Goal: Task Accomplishment & Management: Manage account settings

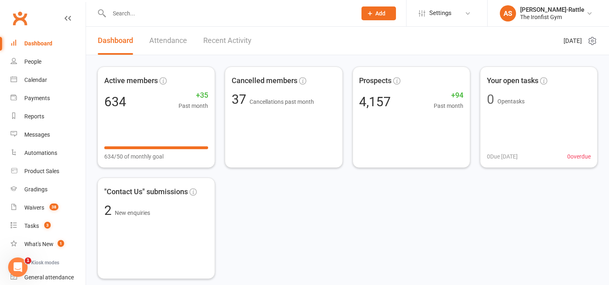
click at [558, 225] on div "Active members 634 +35 Past month 634/50 of monthly goal Cancelled members 37 C…" at bounding box center [347, 173] width 500 height 213
click at [49, 37] on link "Dashboard" at bounding box center [48, 43] width 75 height 18
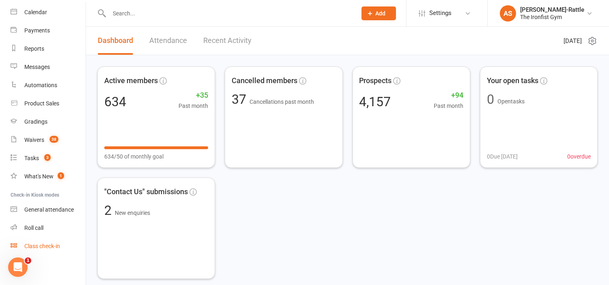
click at [51, 244] on div "Class check-in" at bounding box center [42, 246] width 36 height 6
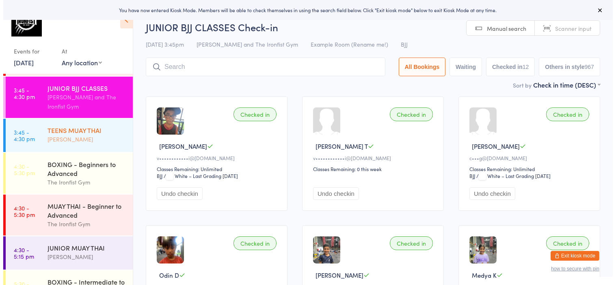
scroll to position [165, 0]
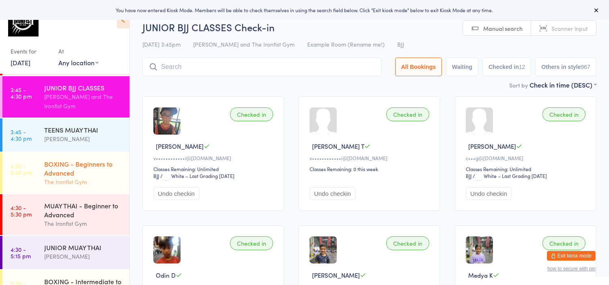
click at [80, 164] on div "BOXING - Beginners to Advanced" at bounding box center [83, 168] width 78 height 18
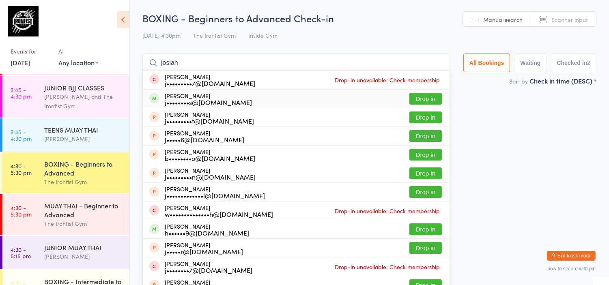
type input "josiah"
click at [429, 98] on button "Drop in" at bounding box center [425, 99] width 32 height 12
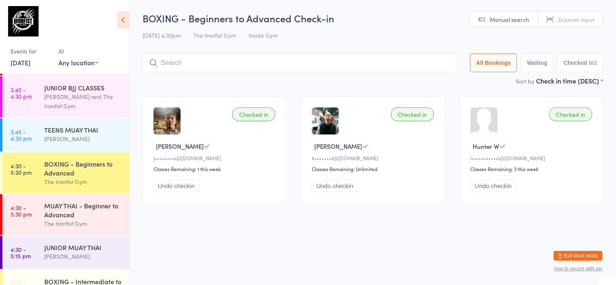
click at [566, 256] on button "Exit kiosk mode" at bounding box center [577, 256] width 49 height 10
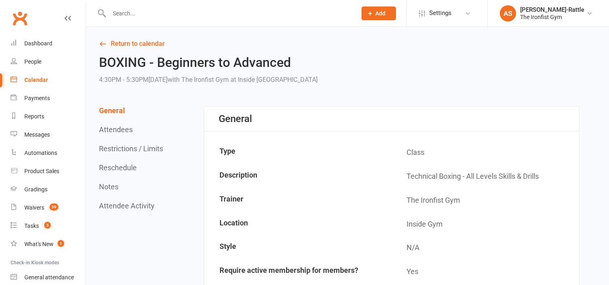
click at [225, 15] on input "text" at bounding box center [229, 13] width 244 height 11
click at [45, 209] on link "Waivers 39" at bounding box center [48, 208] width 75 height 18
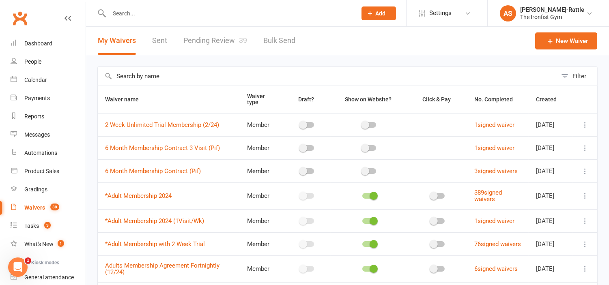
click at [206, 50] on link "Pending Review 39" at bounding box center [215, 41] width 64 height 28
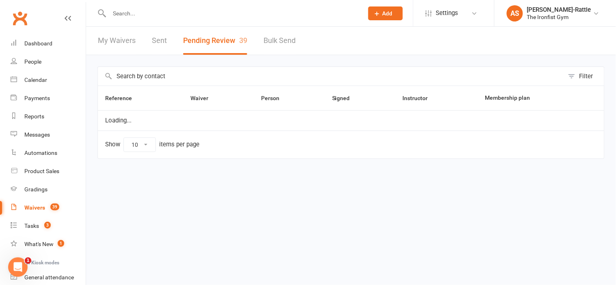
select select "50"
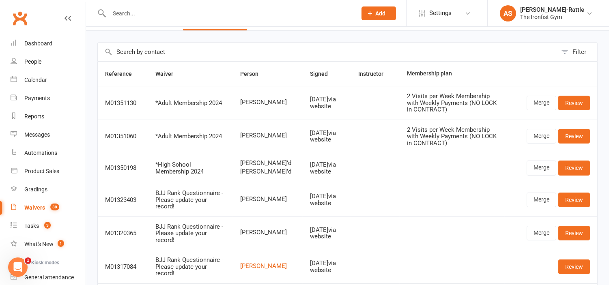
scroll to position [25, 0]
click at [531, 97] on link "Merge" at bounding box center [542, 102] width 30 height 15
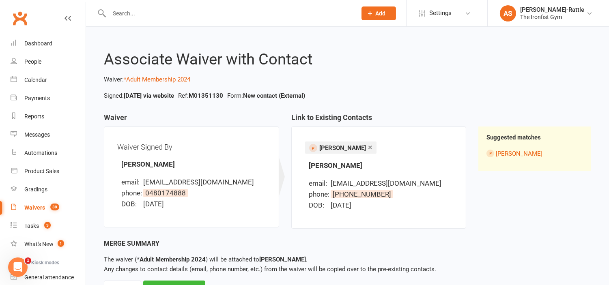
scroll to position [37, 0]
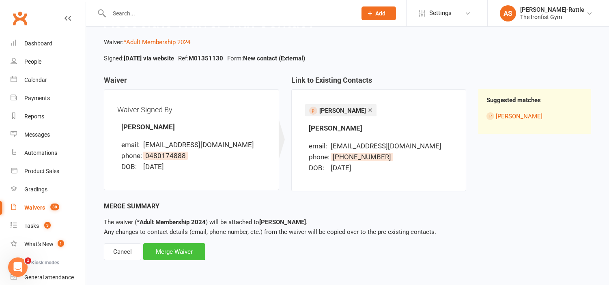
click at [181, 253] on div "Merge Waiver" at bounding box center [174, 251] width 62 height 17
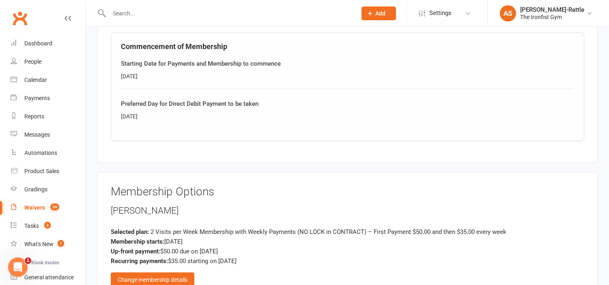
scroll to position [579, 0]
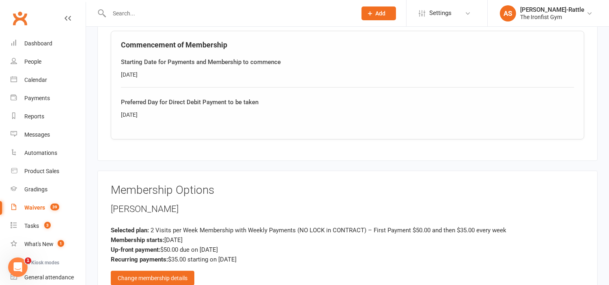
click at [160, 110] on div "Wednesday" at bounding box center [347, 114] width 453 height 9
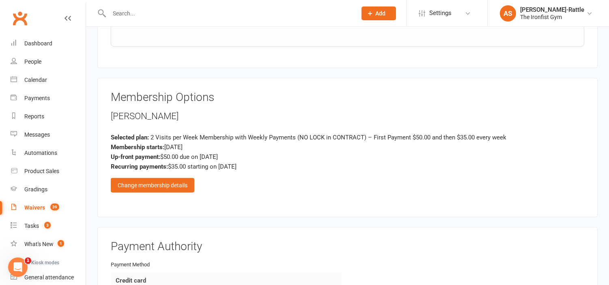
scroll to position [673, 0]
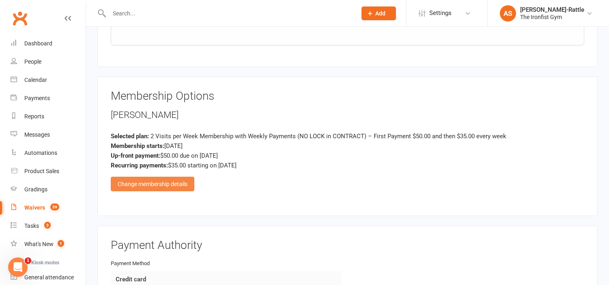
click at [164, 179] on div "Change membership details" at bounding box center [153, 184] width 84 height 15
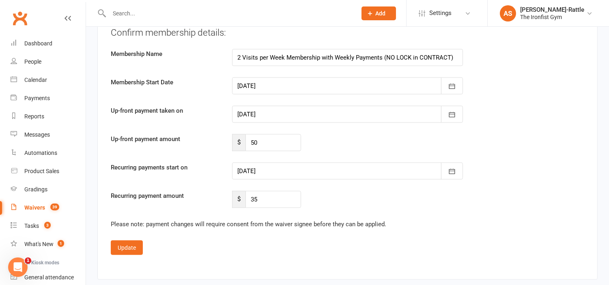
scroll to position [1721, 0]
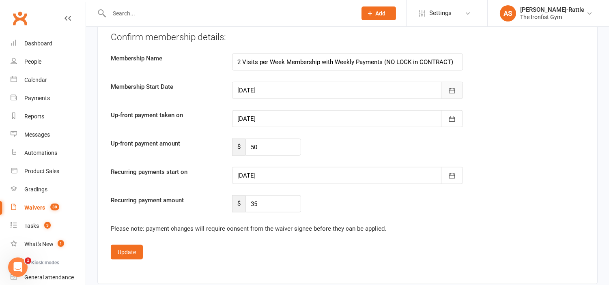
click at [457, 88] on button "button" at bounding box center [452, 90] width 22 height 17
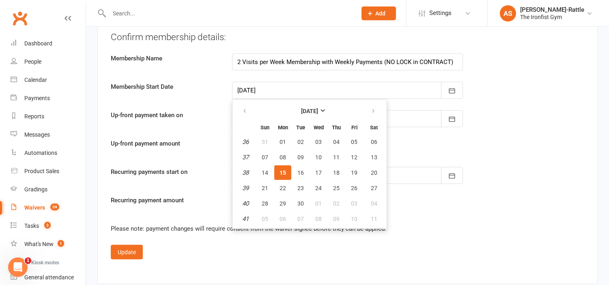
click at [481, 116] on div "Up-front payment taken on 15 Sep 2025 September 2025 Sun Mon Tue Wed Thu Fri Sa…" at bounding box center [348, 118] width 486 height 17
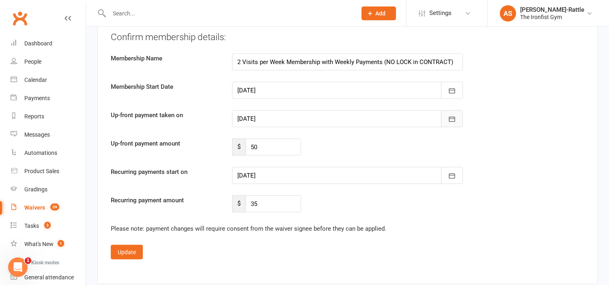
click at [453, 115] on icon "button" at bounding box center [452, 119] width 8 height 8
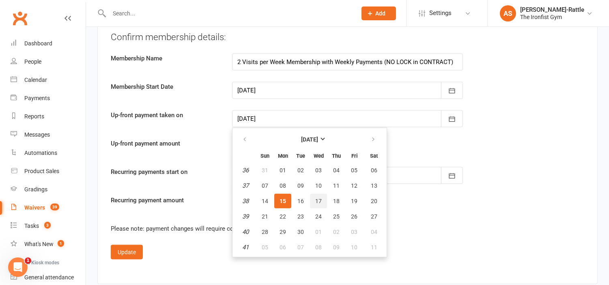
click at [315, 198] on span "17" at bounding box center [318, 201] width 6 height 6
type input "17 Sep 2025"
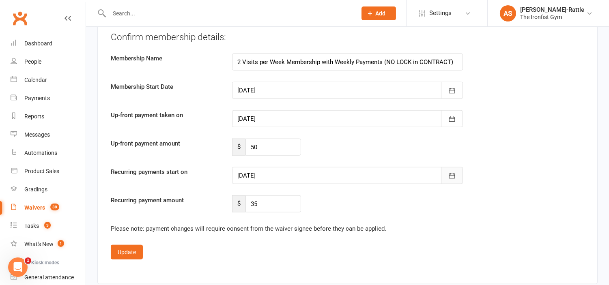
click at [452, 180] on button "button" at bounding box center [452, 175] width 22 height 17
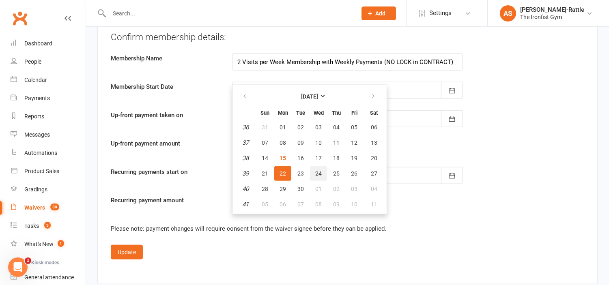
click at [320, 173] on button "24" at bounding box center [318, 173] width 17 height 15
type input "24 Sep 2025"
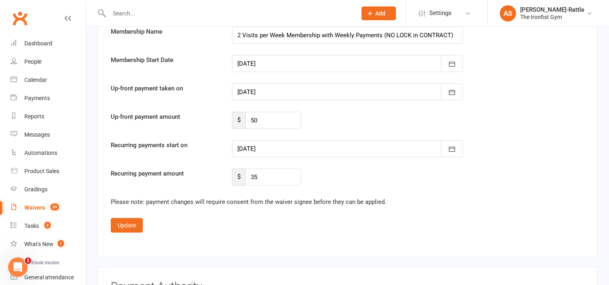
scroll to position [1749, 0]
click at [125, 218] on button "Update" at bounding box center [127, 224] width 32 height 15
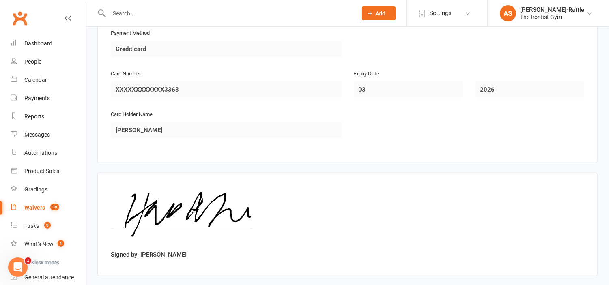
scroll to position [941, 0]
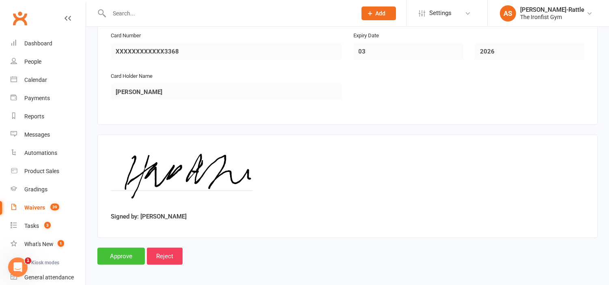
click at [126, 253] on input "Approve" at bounding box center [120, 256] width 47 height 17
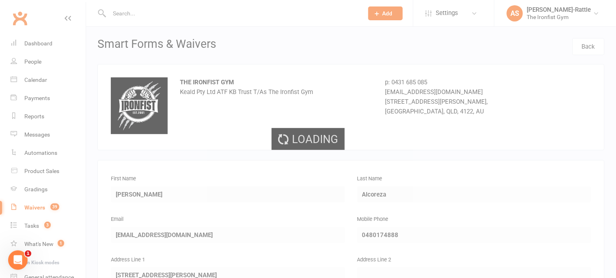
select select "50"
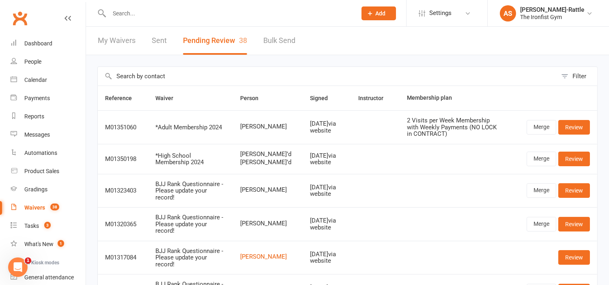
click at [232, 17] on input "text" at bounding box center [229, 13] width 244 height 11
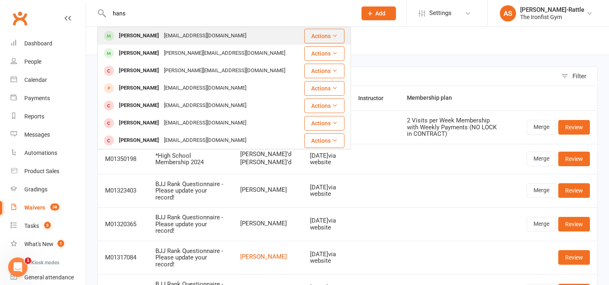
type input "hans"
click at [222, 37] on div "hansalcoreza@yahoo.com" at bounding box center [204, 36] width 87 height 12
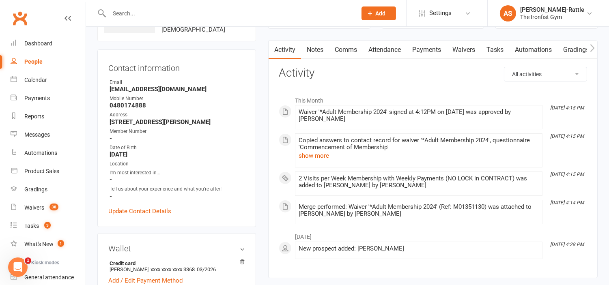
scroll to position [62, 0]
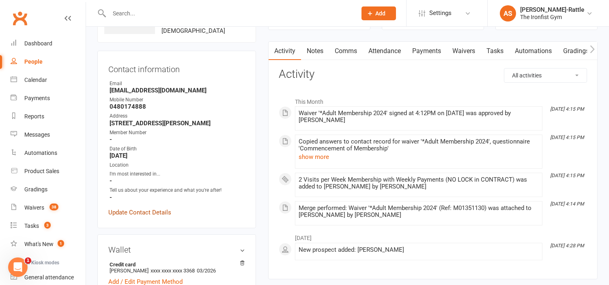
click at [146, 208] on link "Update Contact Details" at bounding box center [139, 213] width 63 height 10
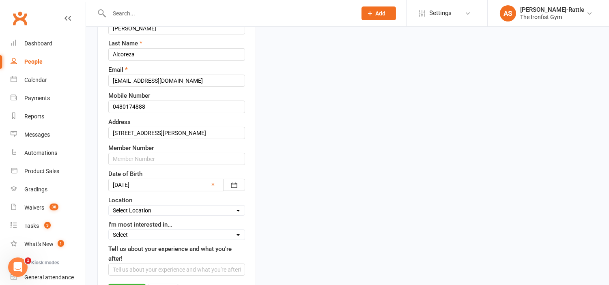
scroll to position [127, 0]
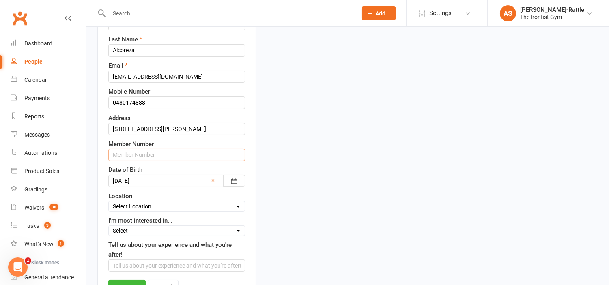
click at [143, 151] on input "text" at bounding box center [176, 155] width 137 height 12
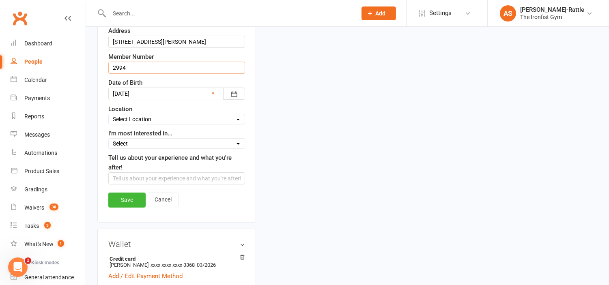
scroll to position [215, 0]
type input "2994"
click at [130, 204] on link "Save" at bounding box center [126, 199] width 37 height 15
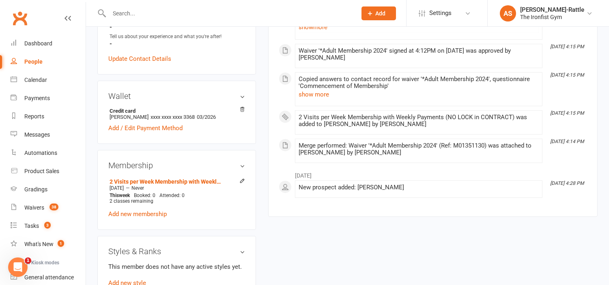
click at [230, 14] on input "text" at bounding box center [229, 13] width 244 height 11
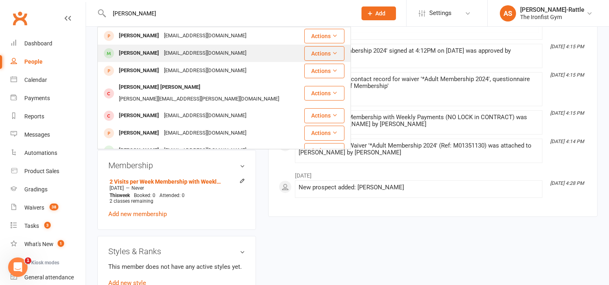
type input "flynn ju"
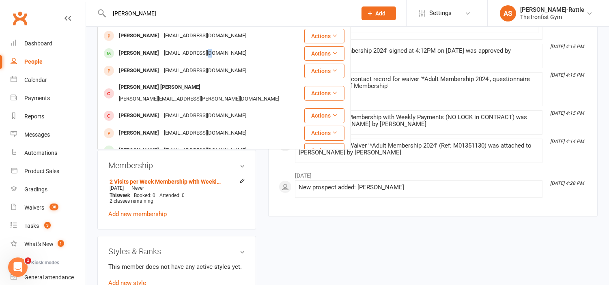
click at [196, 51] on div "drflynn@gmail.com" at bounding box center [204, 53] width 87 height 12
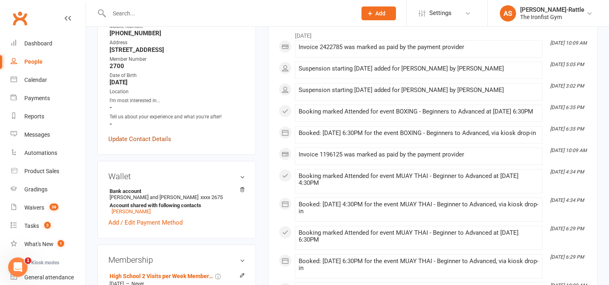
click at [141, 134] on link "Update Contact Details" at bounding box center [139, 139] width 63 height 10
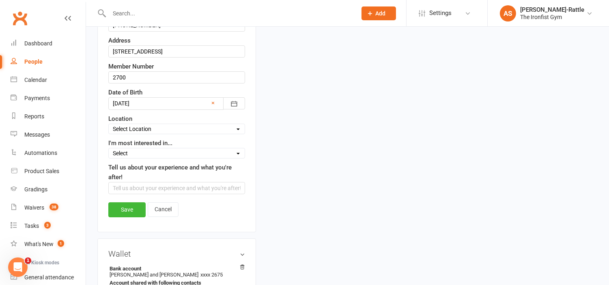
scroll to position [204, 0]
click at [137, 79] on input "2700" at bounding box center [176, 78] width 137 height 12
type input "3359"
click at [127, 209] on link "Save" at bounding box center [126, 210] width 37 height 15
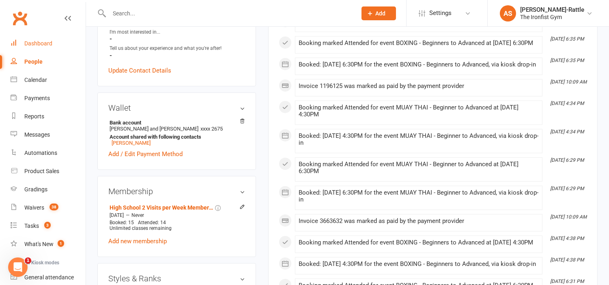
click at [43, 42] on div "Dashboard" at bounding box center [38, 43] width 28 height 6
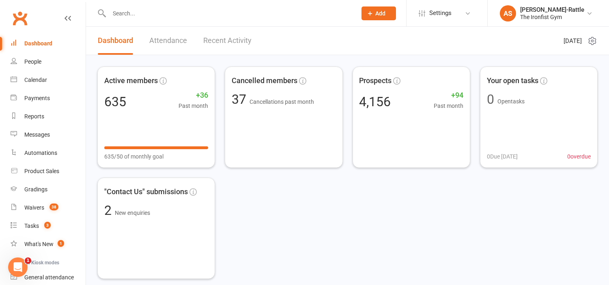
drag, startPoint x: 462, startPoint y: 8, endPoint x: 469, endPoint y: 2, distance: 9.5
click at [469, 2] on li "Settings Membership Plans Event Templates Appointment Types" at bounding box center [446, 13] width 81 height 26
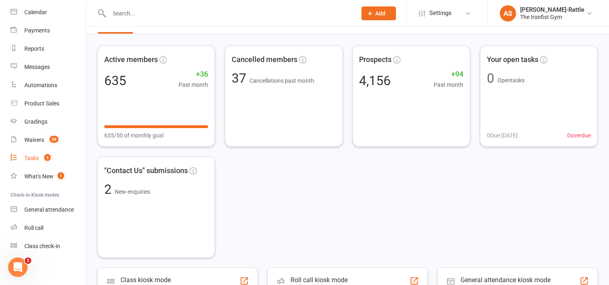
scroll to position [25, 0]
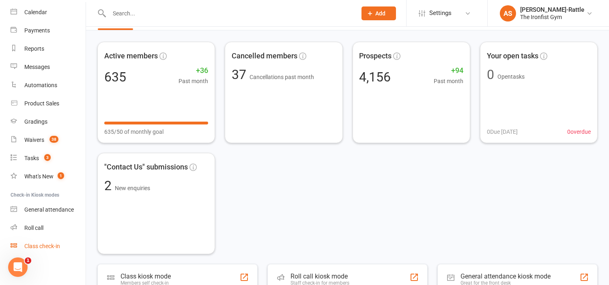
click at [54, 241] on link "Class check-in" at bounding box center [48, 246] width 75 height 18
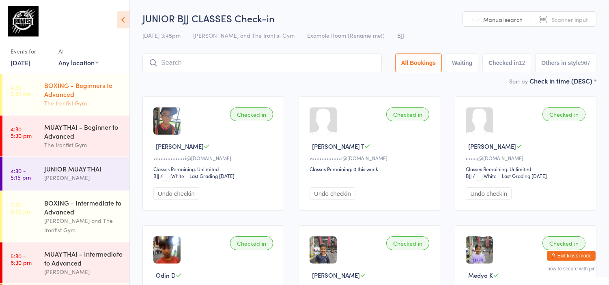
scroll to position [248, 0]
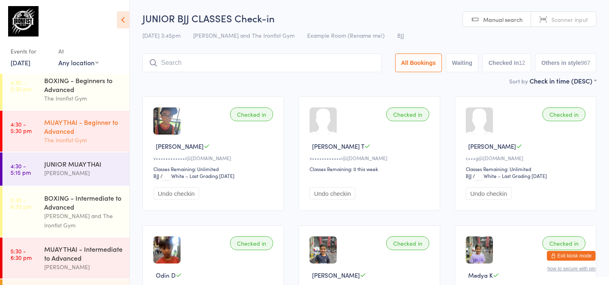
click at [77, 144] on div "The Ironfist Gym" at bounding box center [83, 140] width 78 height 9
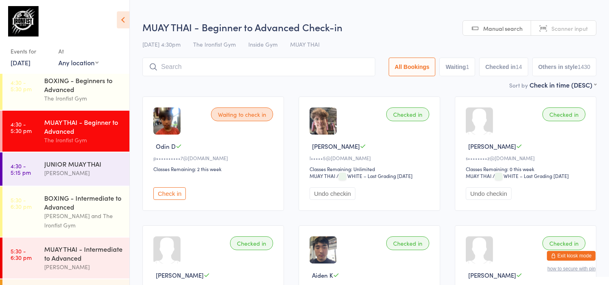
click at [203, 64] on input "search" at bounding box center [258, 67] width 233 height 19
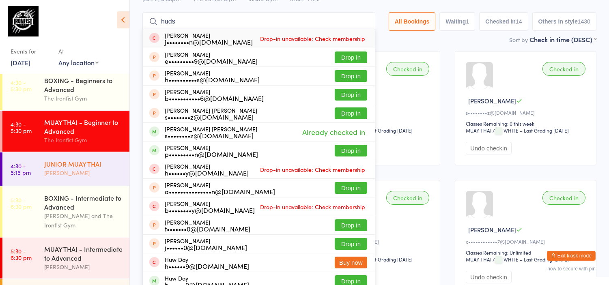
type input "huds"
click at [84, 168] on div "JUNIOR MUAY THAI" at bounding box center [83, 163] width 78 height 9
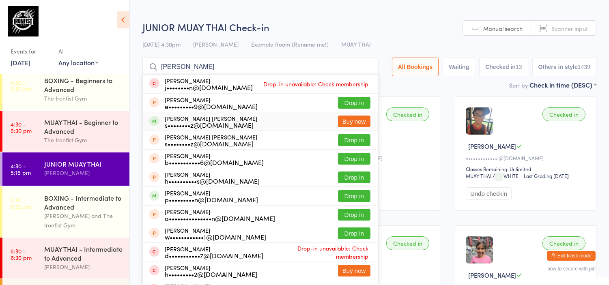
type input "hudson"
click at [282, 123] on div "Hudson Lopez s••••••••z@hotmail.com Buy now" at bounding box center [260, 121] width 235 height 18
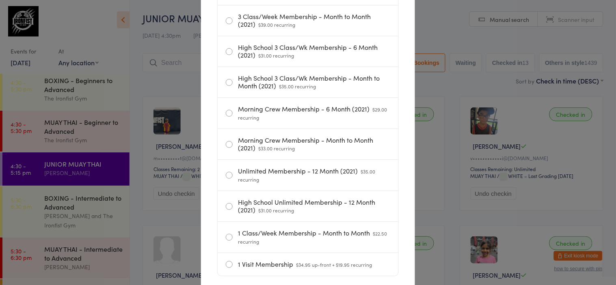
scroll to position [586, 0]
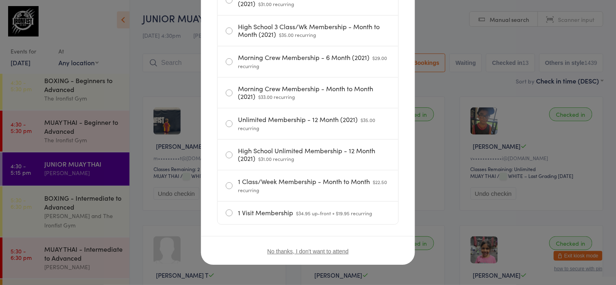
click at [338, 252] on button "No thanks, I don't want to attend" at bounding box center [307, 251] width 81 height 6
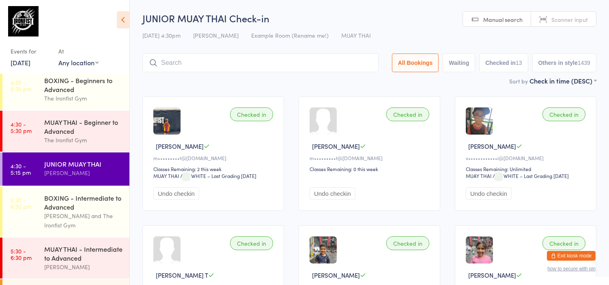
click at [579, 259] on button "Exit kiosk mode" at bounding box center [571, 256] width 49 height 10
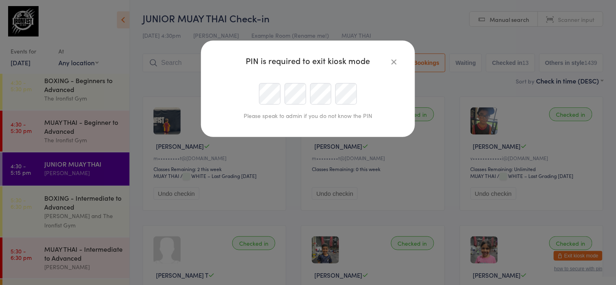
scroll to position [0, 0]
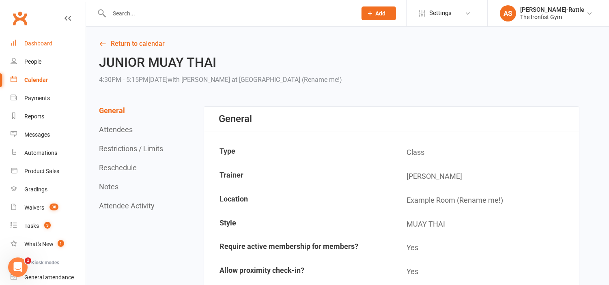
click at [45, 43] on div "Dashboard" at bounding box center [38, 43] width 28 height 6
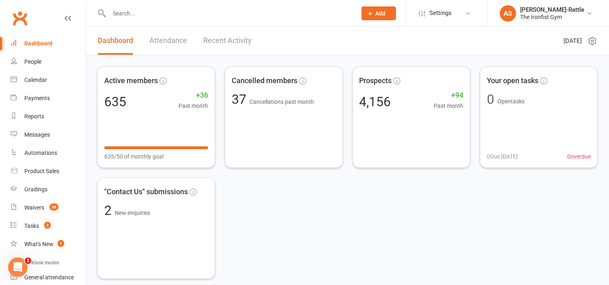
click at [45, 43] on div "Dashboard" at bounding box center [38, 43] width 28 height 6
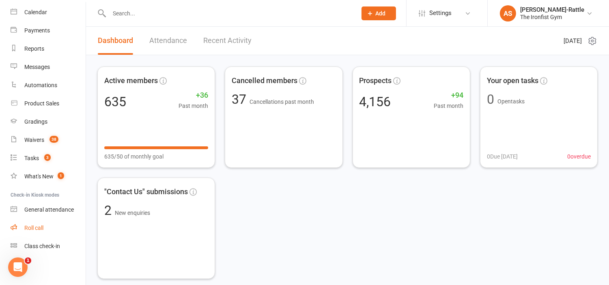
click at [40, 226] on div "Roll call" at bounding box center [33, 228] width 19 height 6
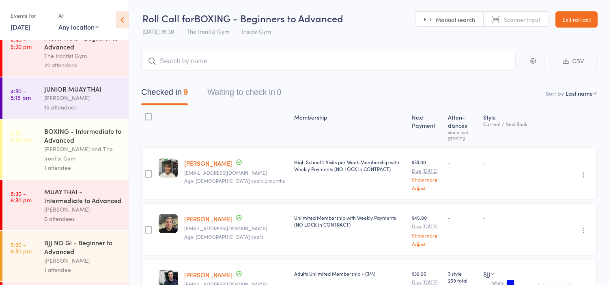
scroll to position [362, 0]
click at [74, 110] on div "15 attendees" at bounding box center [82, 107] width 77 height 9
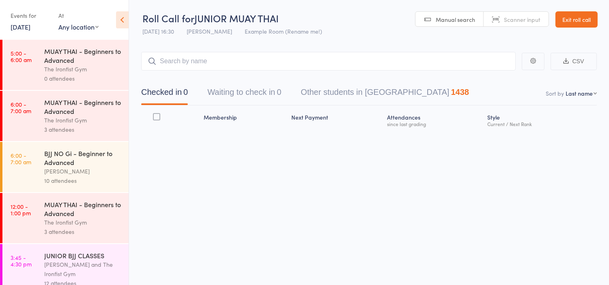
click at [215, 60] on input "search" at bounding box center [328, 61] width 375 height 19
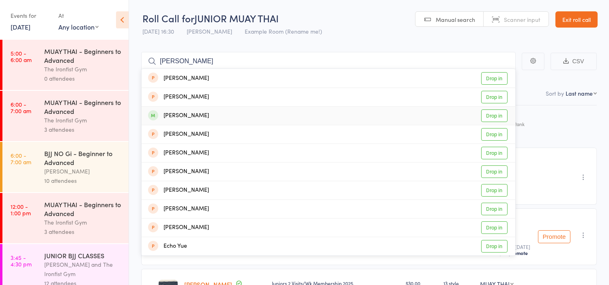
type input "yusuf"
click at [488, 116] on link "Drop in" at bounding box center [494, 116] width 26 height 13
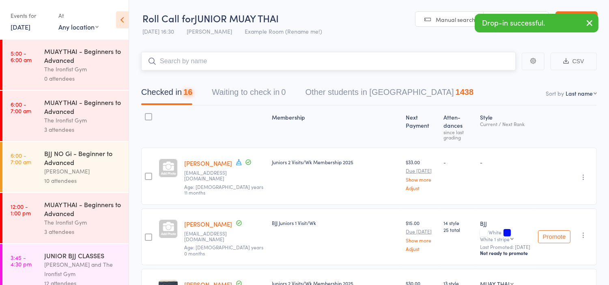
click at [275, 64] on input "search" at bounding box center [328, 61] width 375 height 19
type input "raymond"
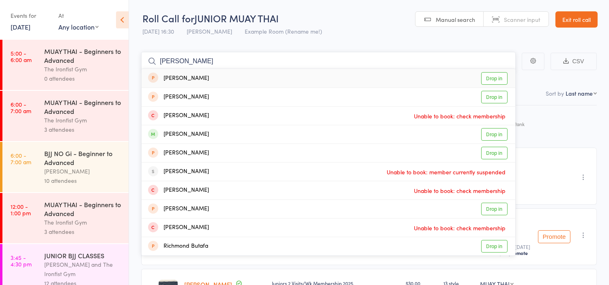
click at [275, 64] on input "raymond" at bounding box center [328, 61] width 375 height 19
click at [237, 61] on input "raymond" at bounding box center [328, 61] width 375 height 19
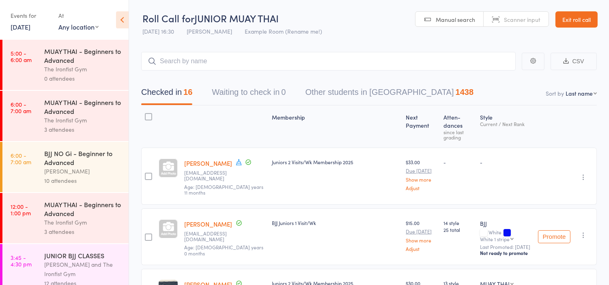
click at [571, 23] on link "Exit roll call" at bounding box center [576, 19] width 42 height 16
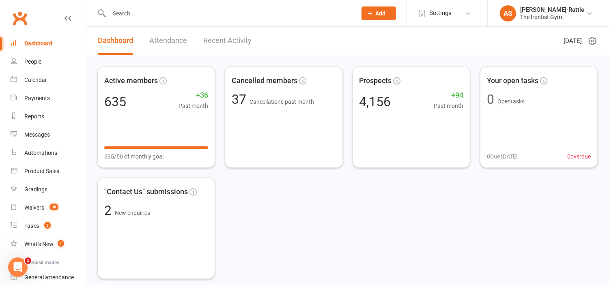
click at [145, 8] on input "text" at bounding box center [229, 13] width 244 height 11
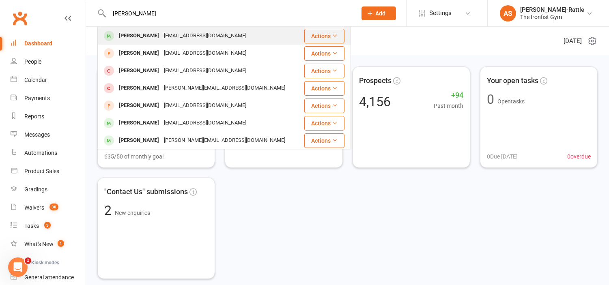
type input "[PERSON_NAME]"
click at [161, 39] on div "[EMAIL_ADDRESS][DOMAIN_NAME]" at bounding box center [204, 36] width 87 height 12
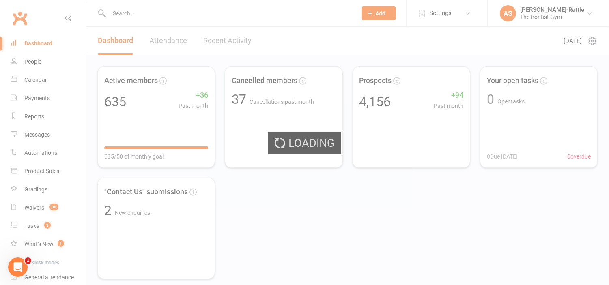
click at [182, 18] on div "Loading" at bounding box center [304, 142] width 609 height 285
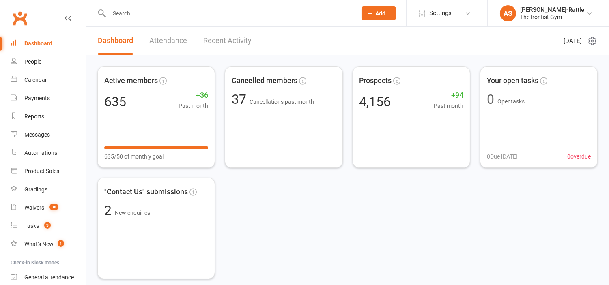
click at [149, 11] on input "text" at bounding box center [229, 13] width 244 height 11
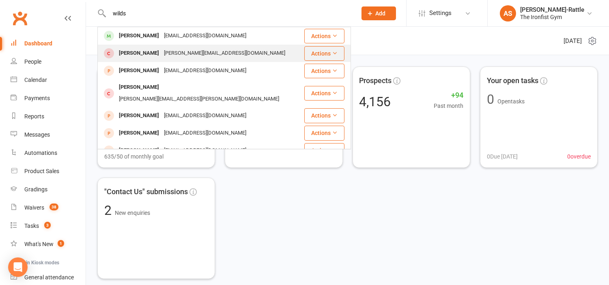
type input "wilds"
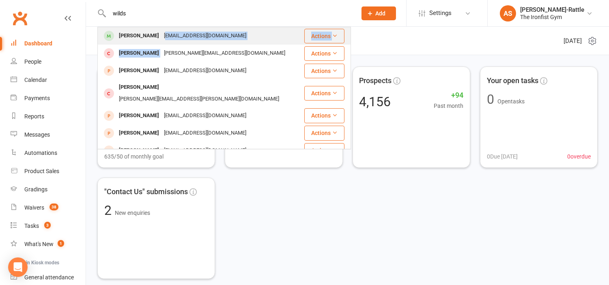
drag, startPoint x: 149, startPoint y: 48, endPoint x: 145, endPoint y: 38, distance: 10.7
click at [145, 38] on tbody "[PERSON_NAME] [EMAIL_ADDRESS][DOMAIN_NAME] Actions [PERSON_NAME] [PERSON_NAME][…" at bounding box center [224, 206] width 253 height 359
click at [161, 38] on div "eliwilds@outlook.com" at bounding box center [204, 36] width 87 height 12
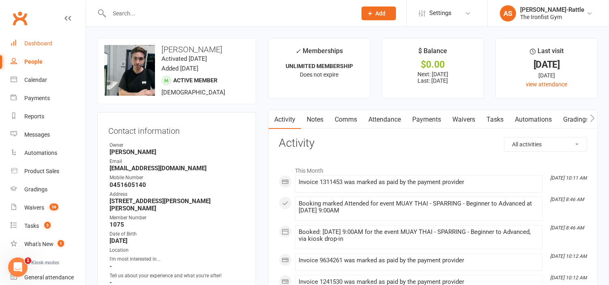
click at [43, 39] on link "Dashboard" at bounding box center [48, 43] width 75 height 18
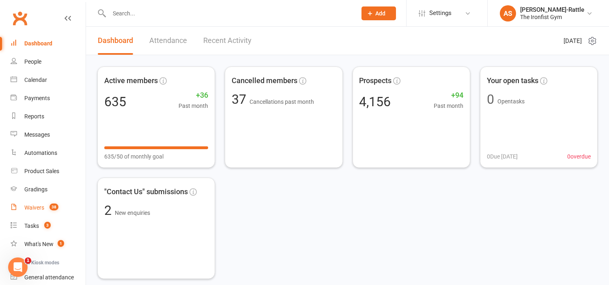
click at [26, 212] on link "Waivers 38" at bounding box center [48, 208] width 75 height 18
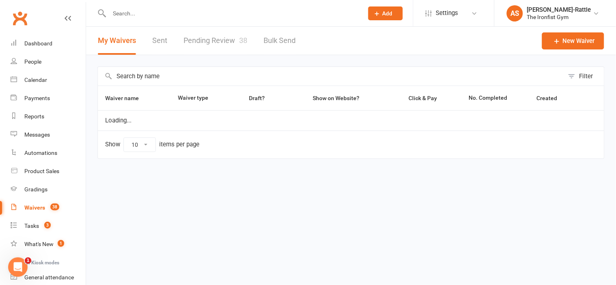
click at [210, 34] on link "Pending Review 38" at bounding box center [215, 41] width 64 height 28
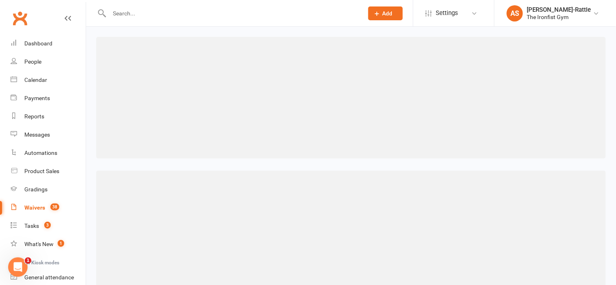
select select "50"
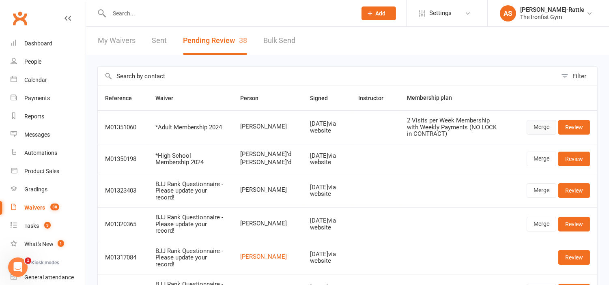
click at [539, 122] on link "Merge" at bounding box center [542, 127] width 30 height 15
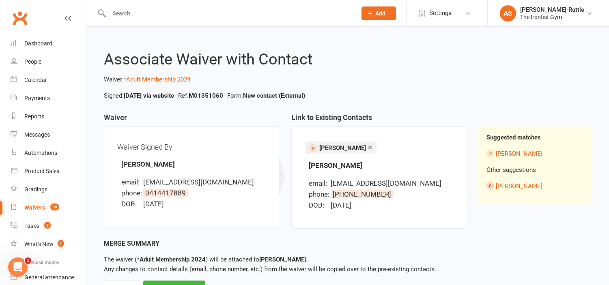
scroll to position [37, 0]
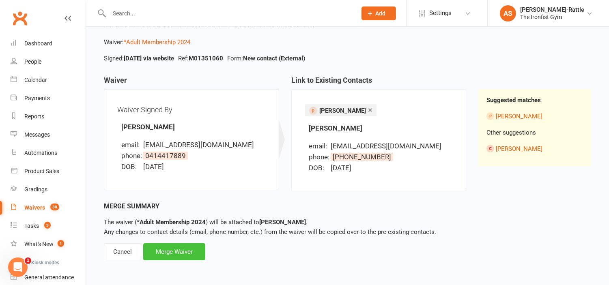
click at [179, 249] on div "Merge Waiver" at bounding box center [174, 251] width 62 height 17
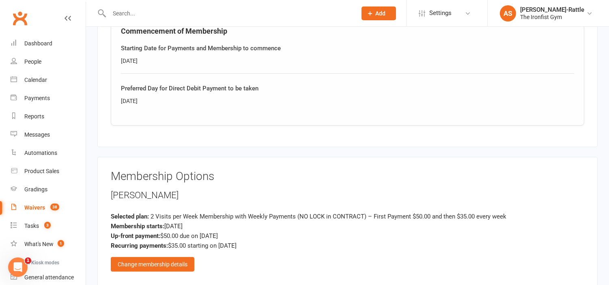
scroll to position [593, 0]
click at [168, 263] on div "Change membership details" at bounding box center [153, 264] width 84 height 15
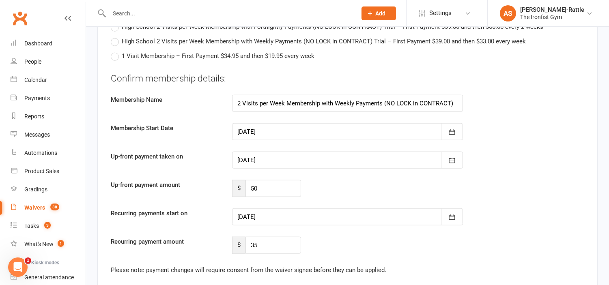
scroll to position [1675, 0]
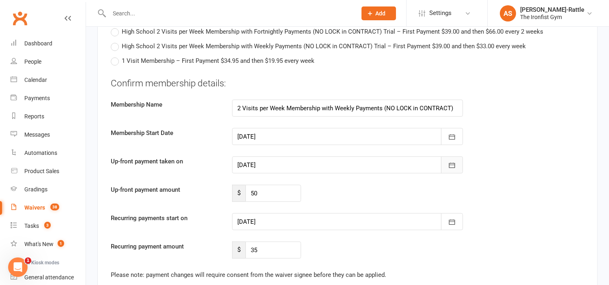
click at [461, 164] on button "button" at bounding box center [452, 165] width 22 height 17
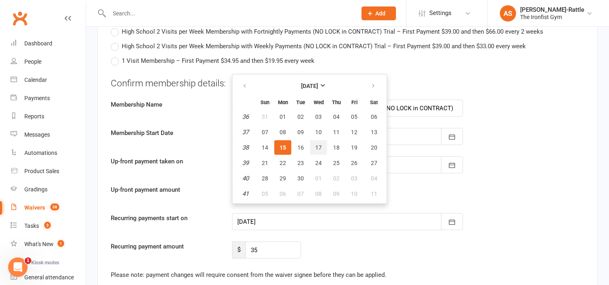
click at [315, 144] on span "17" at bounding box center [318, 147] width 6 height 6
type input "17 Sep 2025"
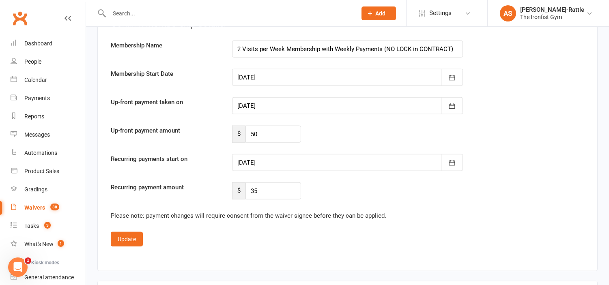
scroll to position [1735, 0]
click at [456, 163] on button "button" at bounding box center [452, 162] width 22 height 17
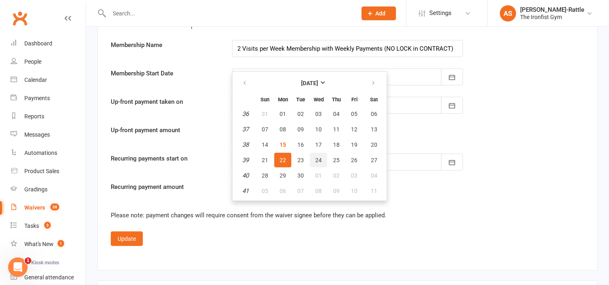
click at [315, 158] on span "24" at bounding box center [318, 160] width 6 height 6
type input "24 Sep 2025"
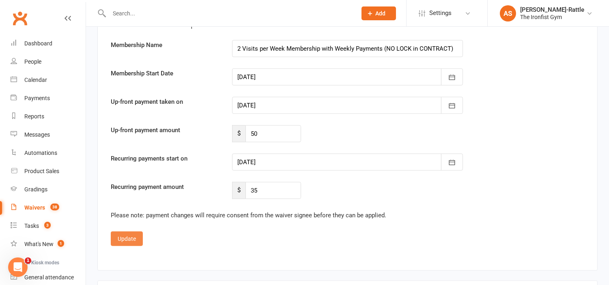
click at [126, 239] on button "Update" at bounding box center [127, 239] width 32 height 15
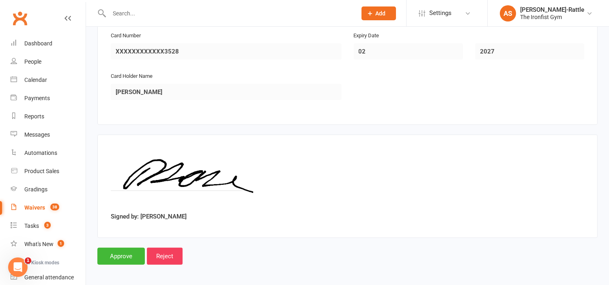
scroll to position [941, 0]
click at [130, 252] on input "Approve" at bounding box center [120, 256] width 47 height 17
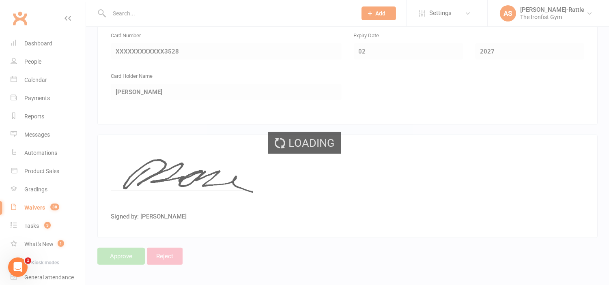
select select "50"
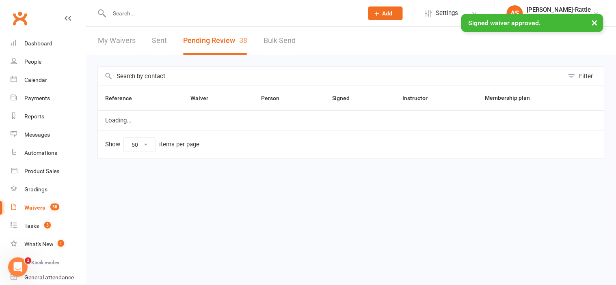
click at [213, 14] on div "× Signed waiver approved." at bounding box center [302, 14] width 605 height 0
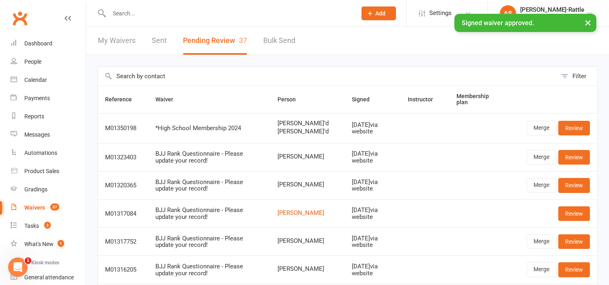
click at [199, 14] on div "× Signed waiver approved." at bounding box center [299, 14] width 598 height 0
click at [167, 14] on div "× Signed waiver approved." at bounding box center [299, 14] width 598 height 0
click at [122, 14] on div "× Signed waiver approved." at bounding box center [299, 14] width 598 height 0
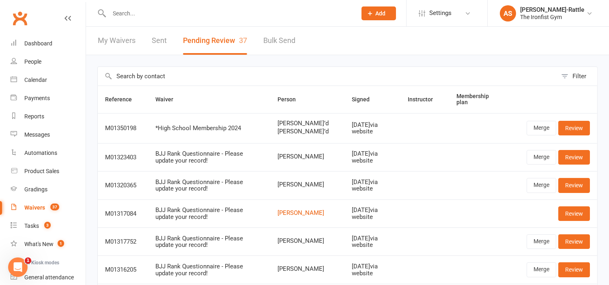
click at [136, 15] on input "text" at bounding box center [229, 13] width 244 height 11
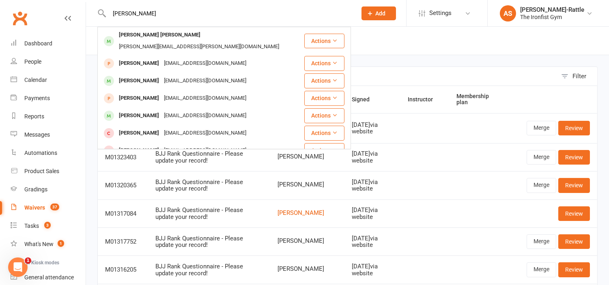
click at [168, 8] on input "kane" at bounding box center [229, 13] width 244 height 11
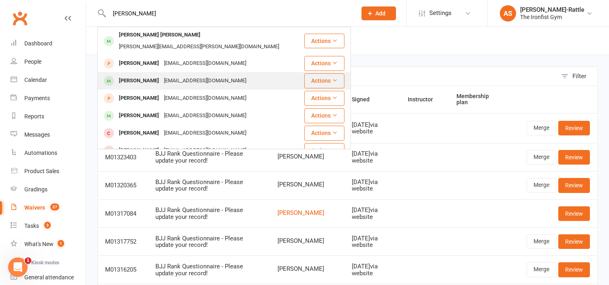
type input "kane"
click at [137, 75] on div "Riley Kane" at bounding box center [138, 81] width 45 height 12
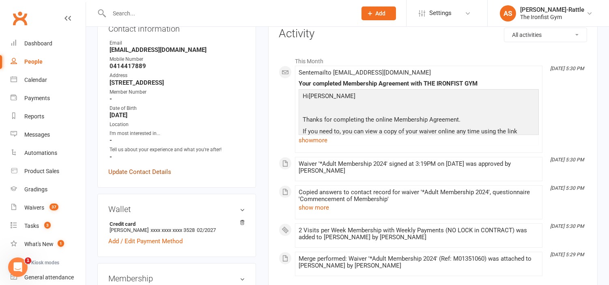
click at [132, 171] on link "Update Contact Details" at bounding box center [139, 172] width 63 height 10
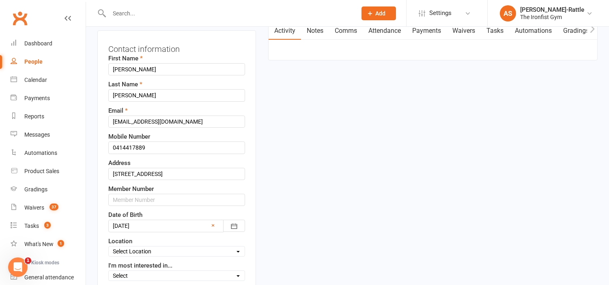
scroll to position [83, 0]
click at [131, 196] on input "text" at bounding box center [176, 199] width 137 height 12
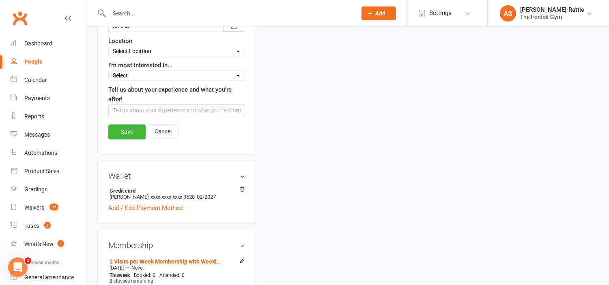
scroll to position [283, 0]
type input "1838"
click at [127, 139] on link "Save" at bounding box center [126, 131] width 37 height 15
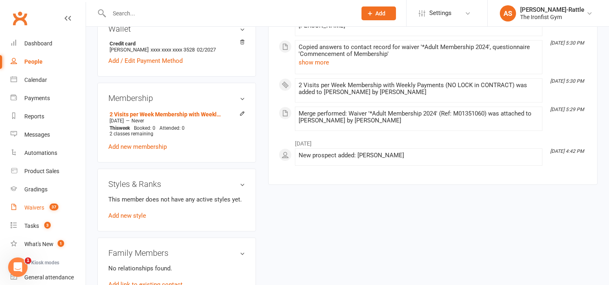
scroll to position [68, 0]
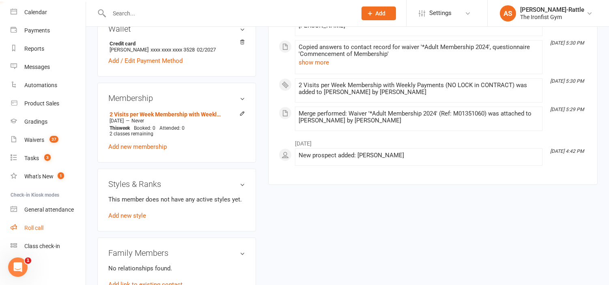
click at [31, 225] on div "Roll call" at bounding box center [33, 228] width 19 height 6
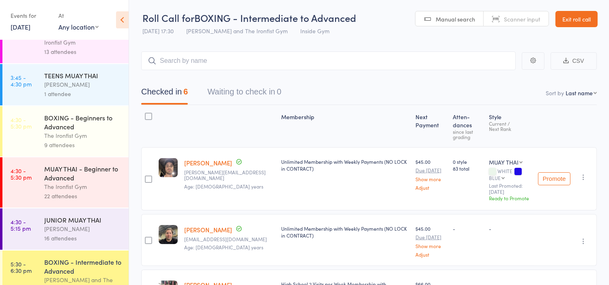
scroll to position [230, 0]
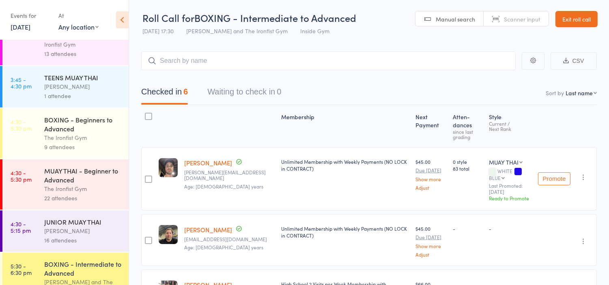
click at [64, 177] on div "MUAY THAI - Beginner to Advanced" at bounding box center [82, 175] width 77 height 18
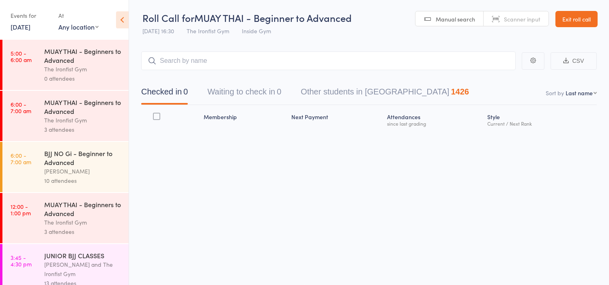
click at [203, 55] on input "search" at bounding box center [328, 61] width 375 height 19
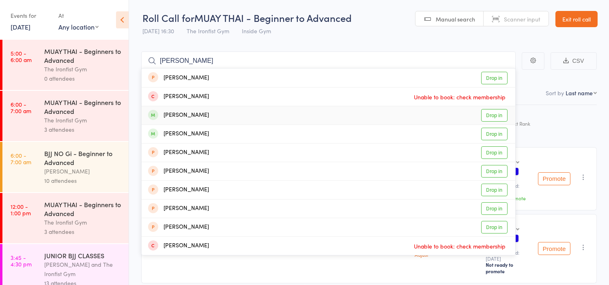
type input "riley"
click at [491, 117] on link "Drop in" at bounding box center [494, 115] width 26 height 13
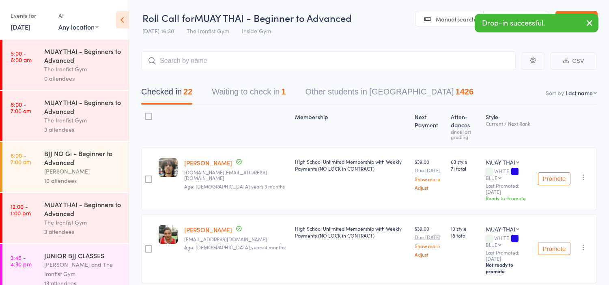
click at [590, 26] on icon "button" at bounding box center [590, 23] width 10 height 10
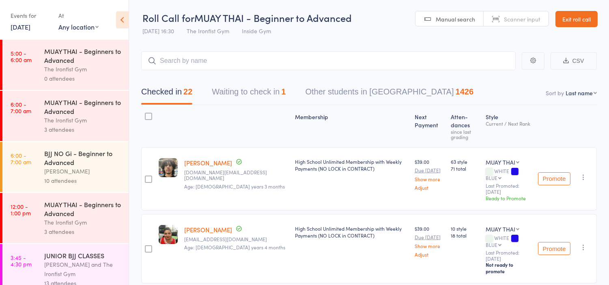
click at [567, 22] on link "Exit roll call" at bounding box center [576, 19] width 42 height 16
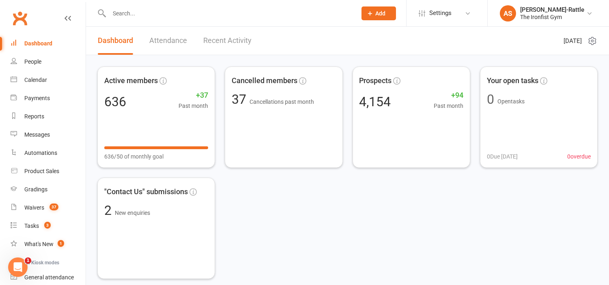
click at [314, 6] on div at bounding box center [224, 13] width 254 height 26
click at [278, 12] on input "text" at bounding box center [229, 13] width 244 height 11
click at [43, 209] on div "Waivers" at bounding box center [34, 207] width 20 height 6
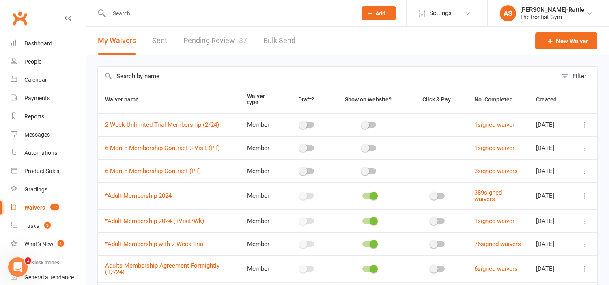
click at [225, 37] on link "Pending Review 37" at bounding box center [215, 41] width 64 height 28
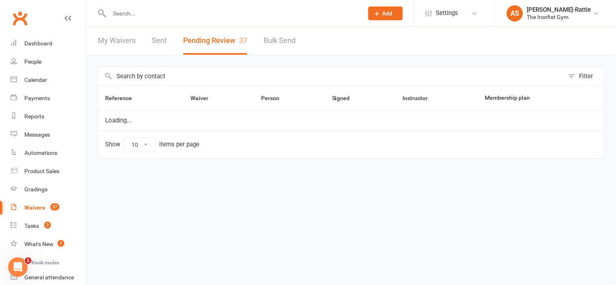
select select "50"
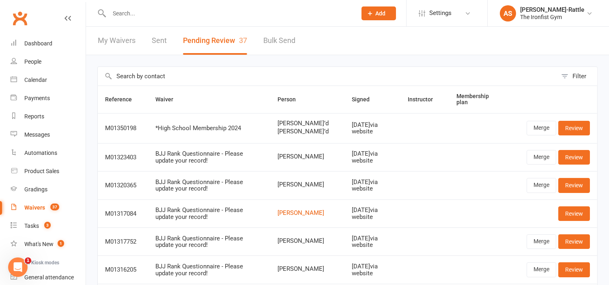
click at [25, 19] on link "Clubworx" at bounding box center [20, 18] width 20 height 20
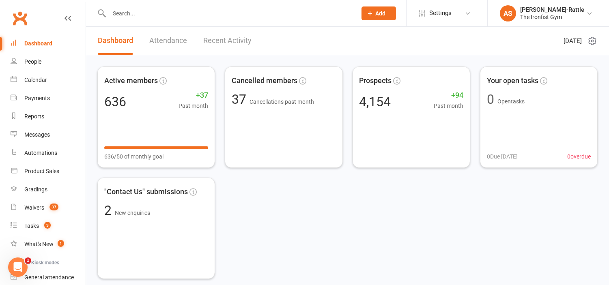
click at [169, 9] on input "text" at bounding box center [229, 13] width 244 height 11
type input "raya"
click at [146, 15] on input "raya" at bounding box center [229, 13] width 244 height 11
click at [55, 45] on link "Dashboard" at bounding box center [48, 43] width 75 height 18
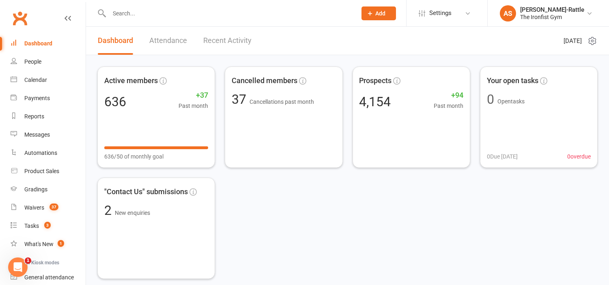
click at [151, 13] on input "text" at bounding box center [229, 13] width 244 height 11
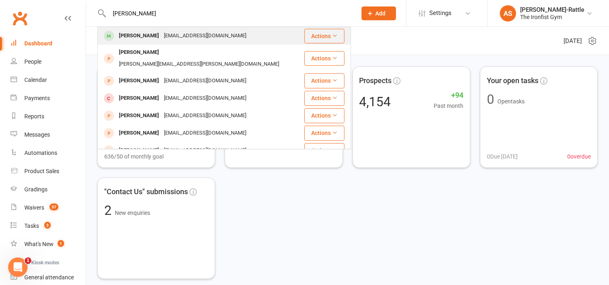
type input "[PERSON_NAME]"
click at [162, 38] on div "[EMAIL_ADDRESS][DOMAIN_NAME]" at bounding box center [204, 36] width 87 height 12
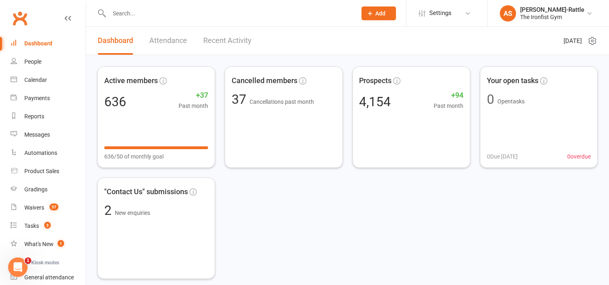
click at [62, 48] on link "Dashboard" at bounding box center [48, 43] width 75 height 18
click at [384, 175] on div "Active members 636 +37 Past month 636/50 of monthly goal Cancelled members 37 C…" at bounding box center [347, 173] width 500 height 213
click at [54, 41] on link "Dashboard" at bounding box center [48, 43] width 75 height 18
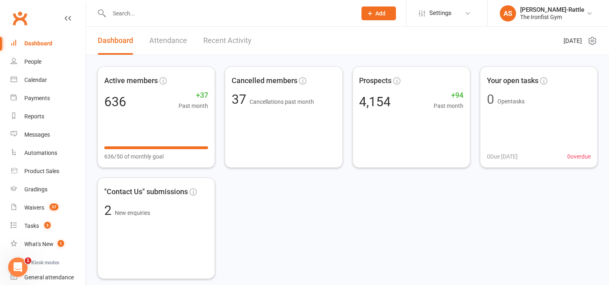
click at [345, 47] on header "Dashboard Attendance Recent Activity Monday 15th, September 2025" at bounding box center [347, 41] width 523 height 28
click at [530, 223] on div "Active members 636 +37 Past month 636/50 of monthly goal Cancelled members 37 C…" at bounding box center [347, 173] width 500 height 213
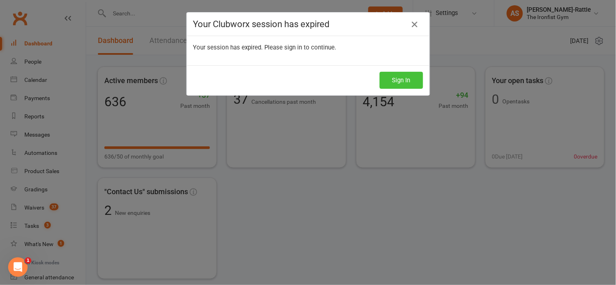
click at [411, 87] on button "Sign In" at bounding box center [400, 80] width 43 height 17
click at [395, 82] on button "Sign In" at bounding box center [400, 80] width 43 height 17
